Goal: Task Accomplishment & Management: Complete application form

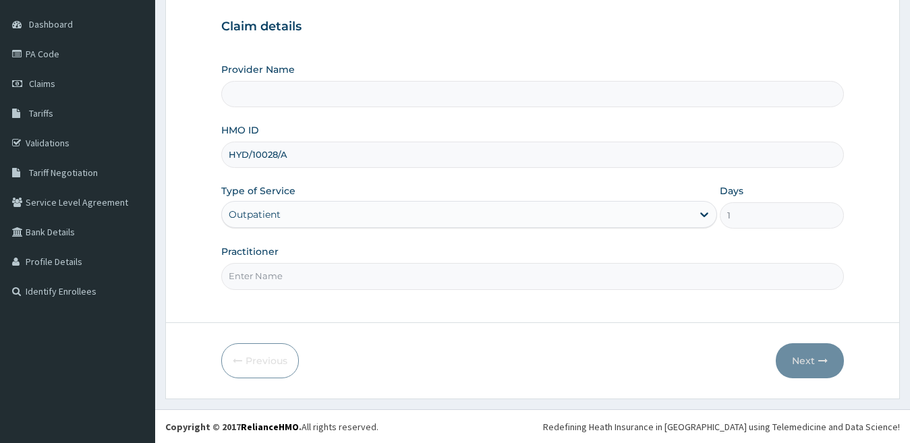
scroll to position [123, 0]
click at [272, 277] on input "Practitioner" at bounding box center [532, 275] width 623 height 26
type input "Dr Wachukwu"
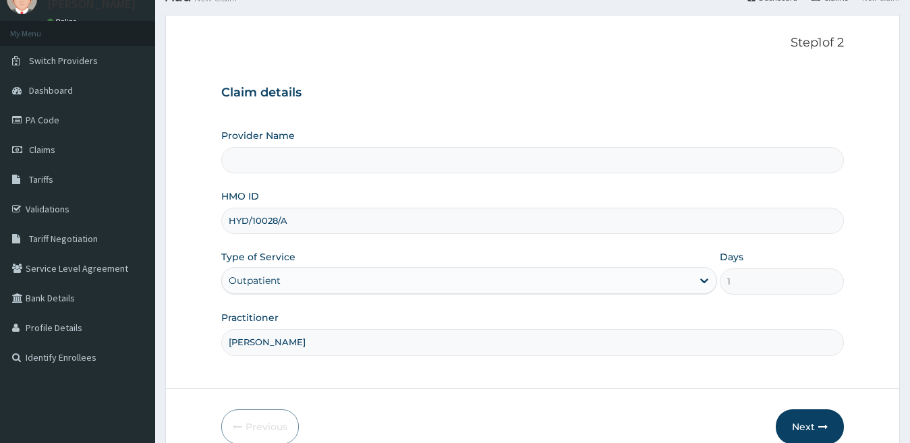
scroll to position [0, 0]
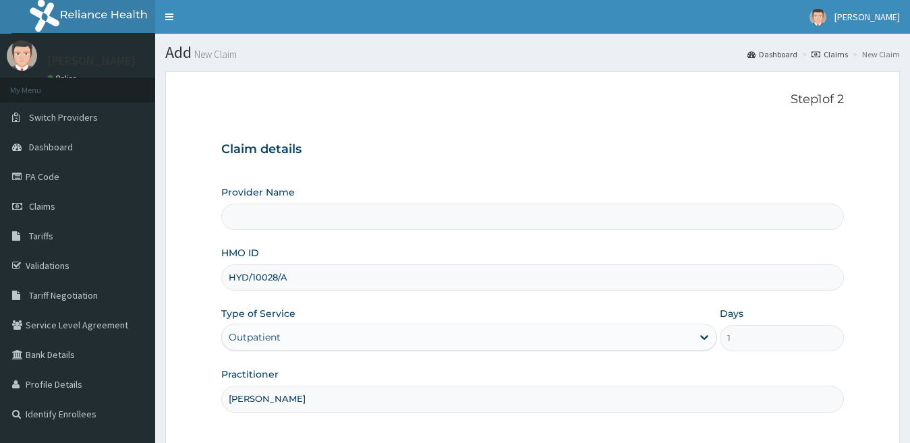
type input "Veckron Hospital"
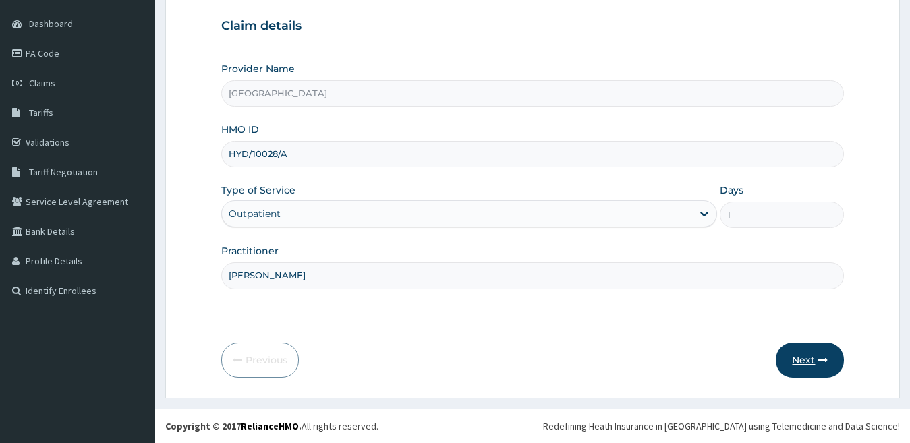
click at [822, 362] on icon "button" at bounding box center [822, 359] width 9 height 9
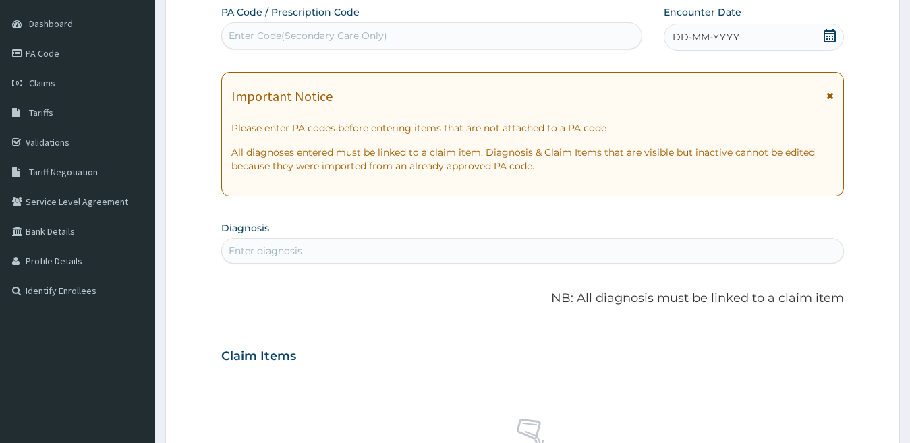
click at [256, 27] on div "Enter Code(Secondary Care Only)" at bounding box center [432, 36] width 420 height 22
paste input "PA/387D76"
type input "PA/387D76"
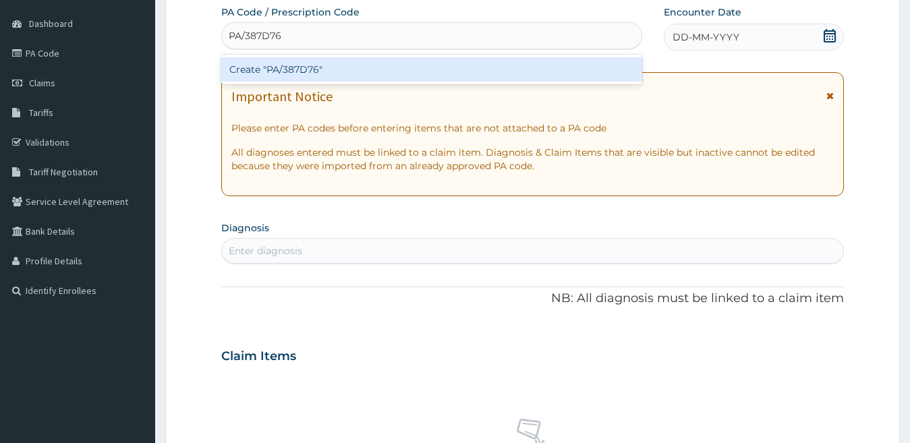
click at [289, 70] on div "Create "PA/387D76"" at bounding box center [431, 69] width 421 height 24
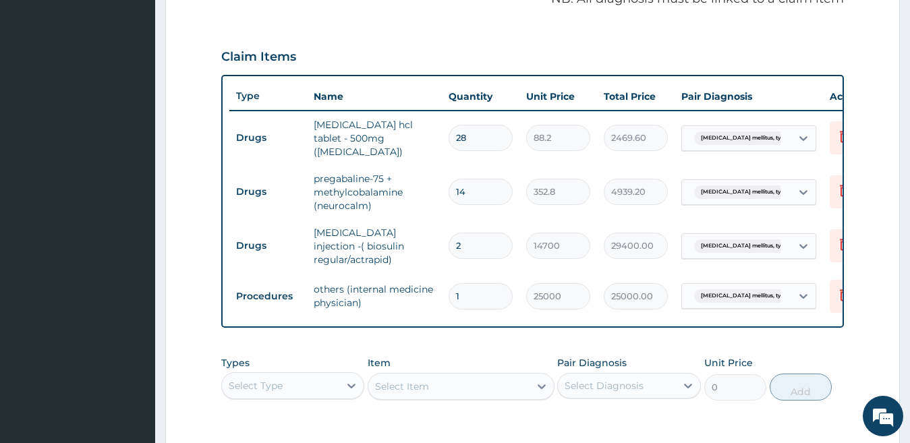
scroll to position [424, 0]
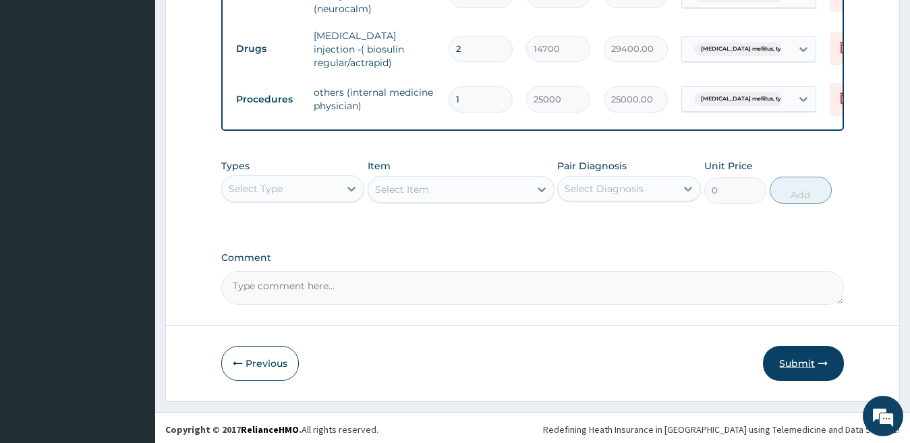
click at [781, 366] on button "Submit" at bounding box center [803, 363] width 81 height 35
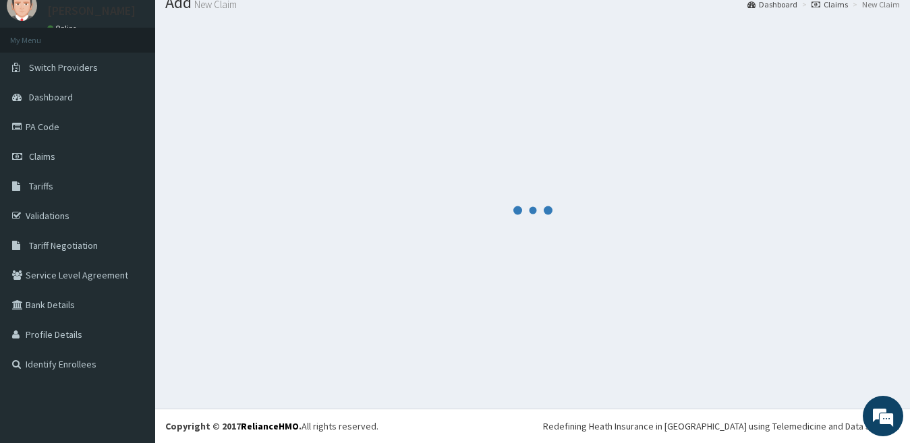
scroll to position [624, 0]
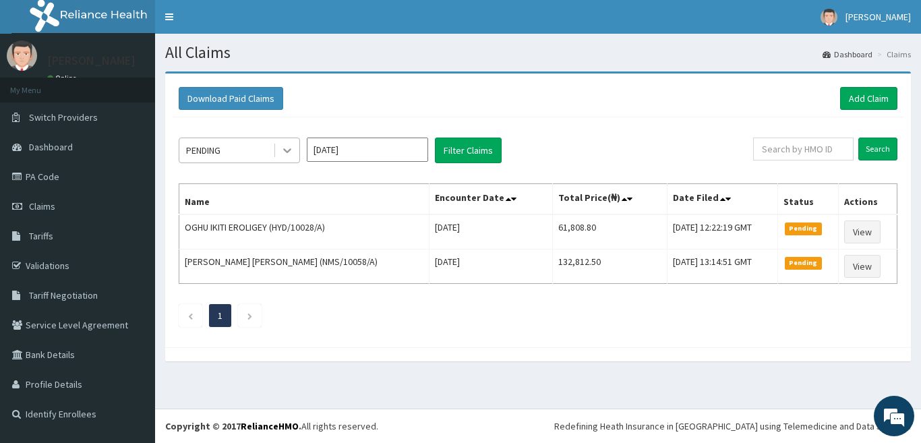
click at [287, 144] on icon at bounding box center [287, 150] width 13 height 13
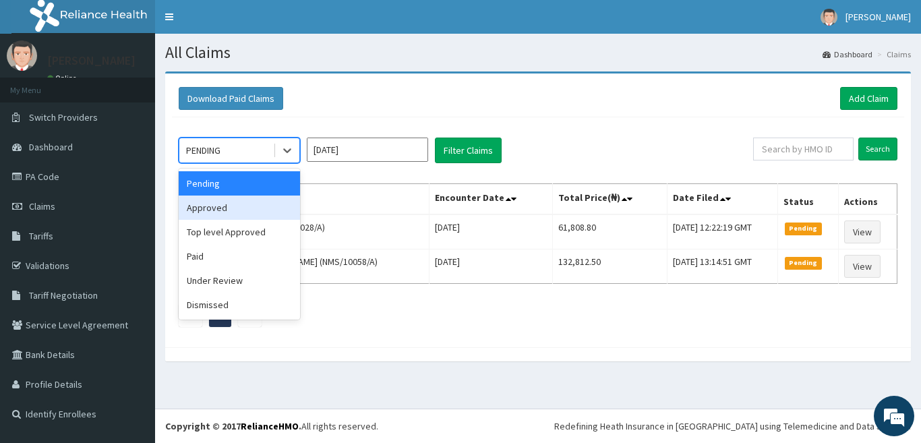
click at [279, 202] on div "Approved" at bounding box center [239, 208] width 121 height 24
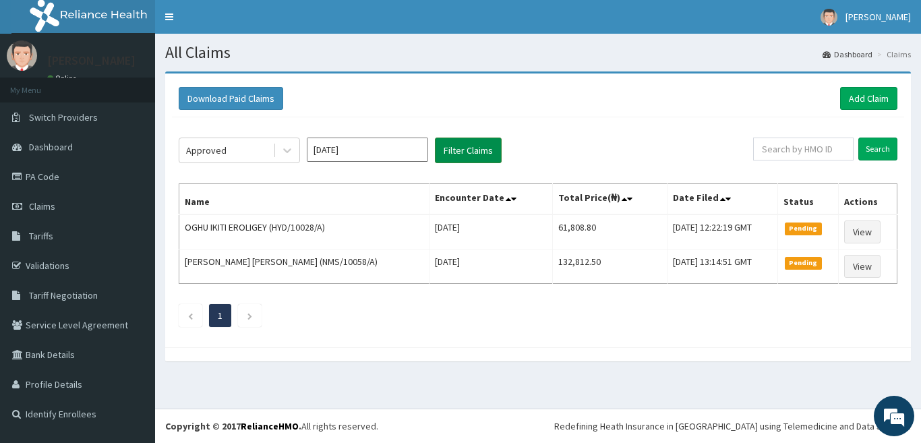
click at [453, 149] on button "Filter Claims" at bounding box center [468, 151] width 67 height 26
